Goal: Information Seeking & Learning: Learn about a topic

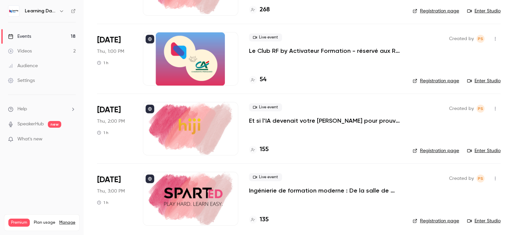
scroll to position [1077, 0]
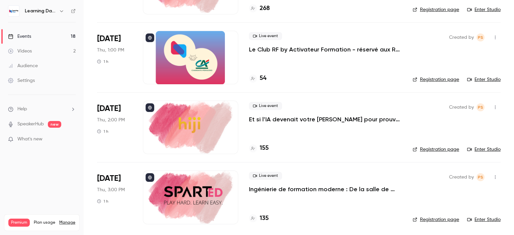
click at [265, 77] on h4 "54" at bounding box center [263, 78] width 7 height 9
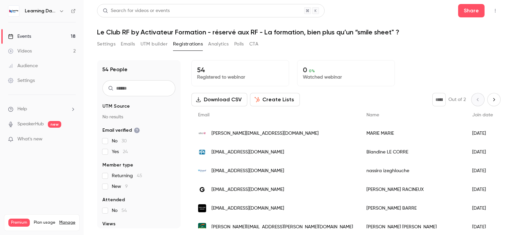
click at [25, 34] on div "Events" at bounding box center [19, 36] width 23 height 7
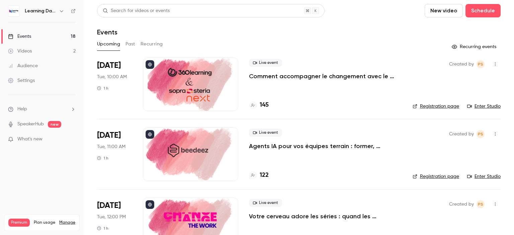
click at [27, 68] on div "Audience" at bounding box center [23, 66] width 30 height 7
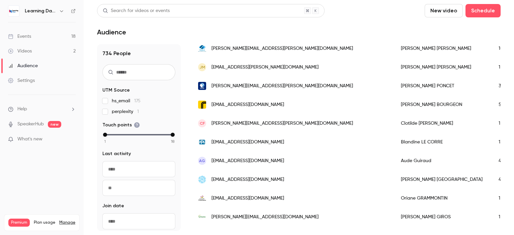
scroll to position [444, 0]
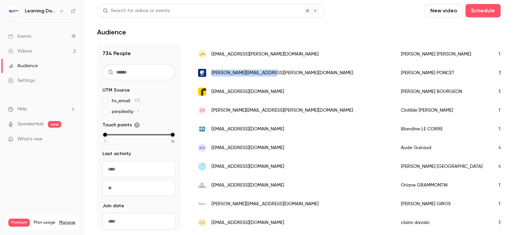
drag, startPoint x: 296, startPoint y: 72, endPoint x: 210, endPoint y: 75, distance: 86.4
click at [210, 75] on div "pauline.poncet@danone.com" at bounding box center [292, 73] width 203 height 19
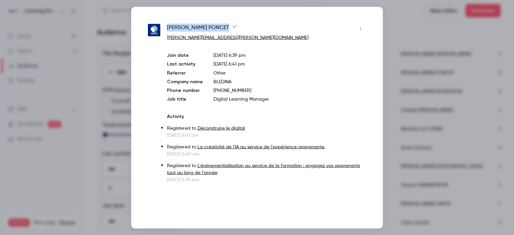
drag, startPoint x: 210, startPoint y: 28, endPoint x: 166, endPoint y: 25, distance: 43.9
click at [166, 25] on div "Pauline PONCET pauline.poncet@danone.com Join date Oct 1, 2025 6:39 pm Last act…" at bounding box center [257, 103] width 218 height 160
click at [90, 65] on div at bounding box center [257, 117] width 514 height 235
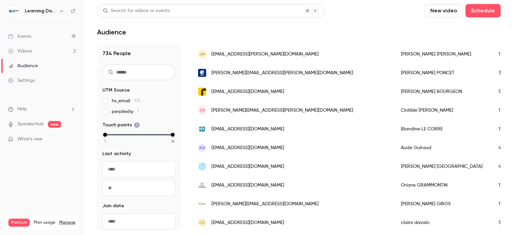
click at [131, 71] on input "text" at bounding box center [138, 72] width 73 height 16
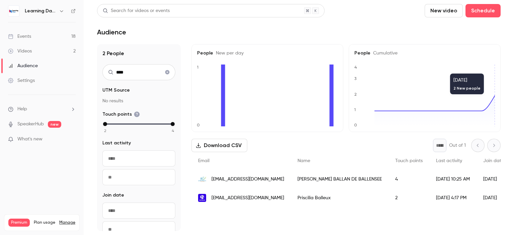
scroll to position [0, 0]
type input "****"
click at [378, 174] on div "FREDERICK BALLAN DE BALLENSEE" at bounding box center [340, 179] width 98 height 19
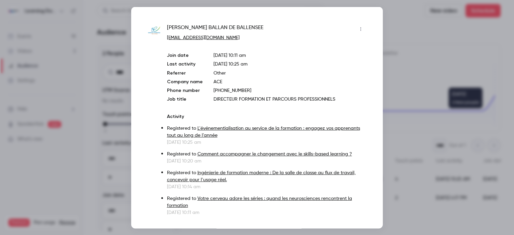
scroll to position [12, 0]
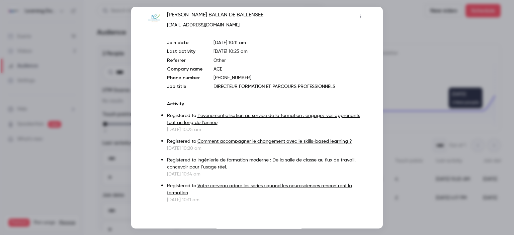
click at [229, 184] on link "Votre cerveau adore les séries : quand les neurosciences rencontrent la formati…" at bounding box center [259, 190] width 185 height 12
click at [413, 73] on div at bounding box center [257, 117] width 514 height 235
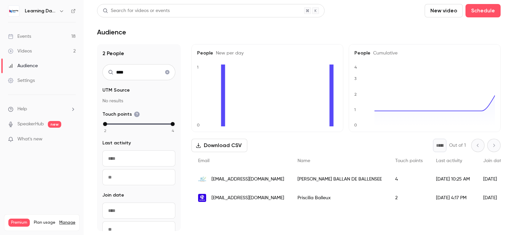
click at [30, 67] on div "Audience" at bounding box center [23, 66] width 30 height 7
click at [165, 72] on icon "Clear search" at bounding box center [167, 72] width 5 height 5
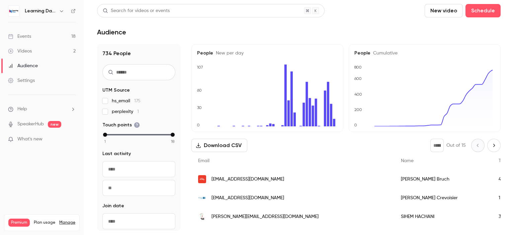
click at [29, 53] on div "Videos" at bounding box center [20, 51] width 24 height 7
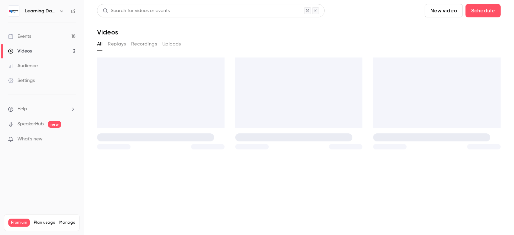
click at [29, 67] on div "Audience" at bounding box center [23, 66] width 30 height 7
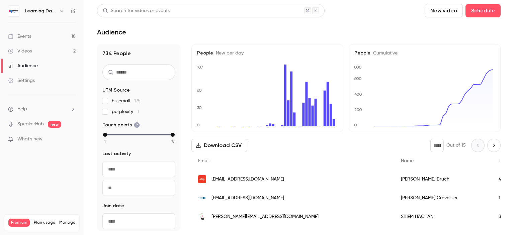
click at [261, 202] on div "lcrevoisier@cirilgroup.com" at bounding box center [292, 198] width 203 height 19
